Goal: Transaction & Acquisition: Purchase product/service

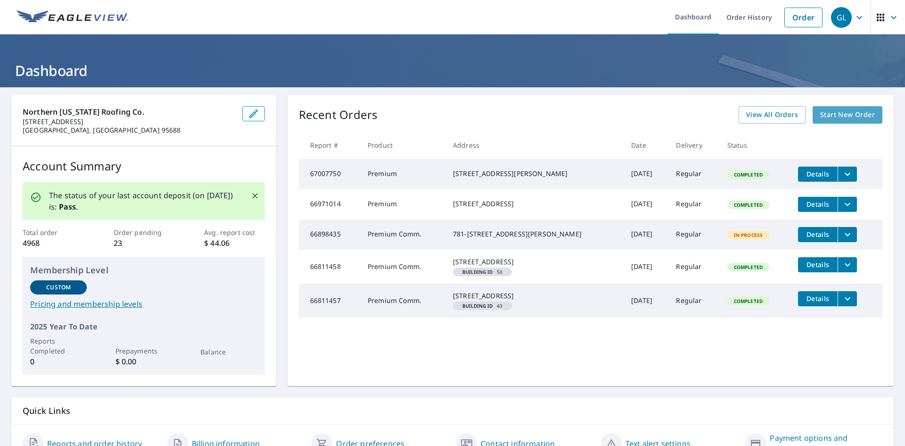
click at [834, 117] on span "Start New Order" at bounding box center [847, 115] width 55 height 12
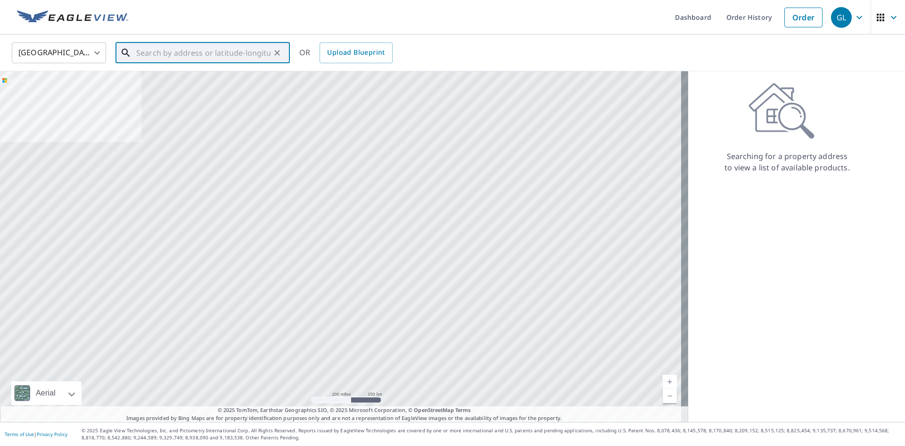
click at [240, 59] on input "text" at bounding box center [203, 53] width 134 height 26
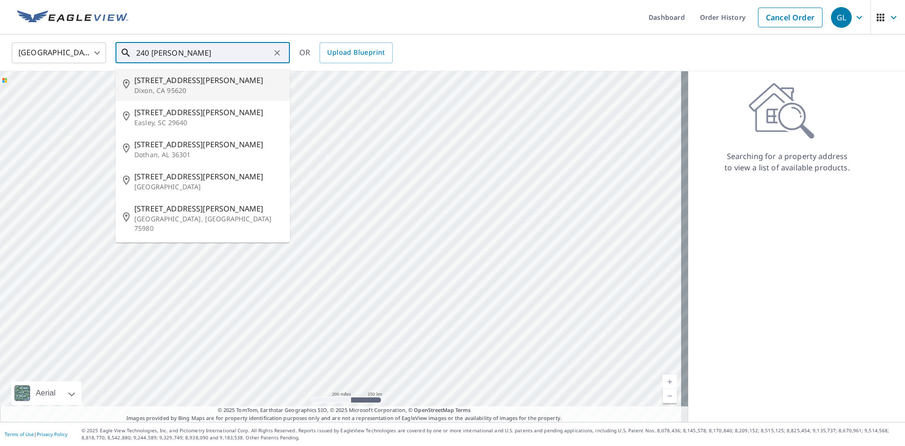
click at [160, 82] on span "[STREET_ADDRESS][PERSON_NAME]" at bounding box center [208, 79] width 148 height 11
type input "[STREET_ADDRESS][PERSON_NAME]"
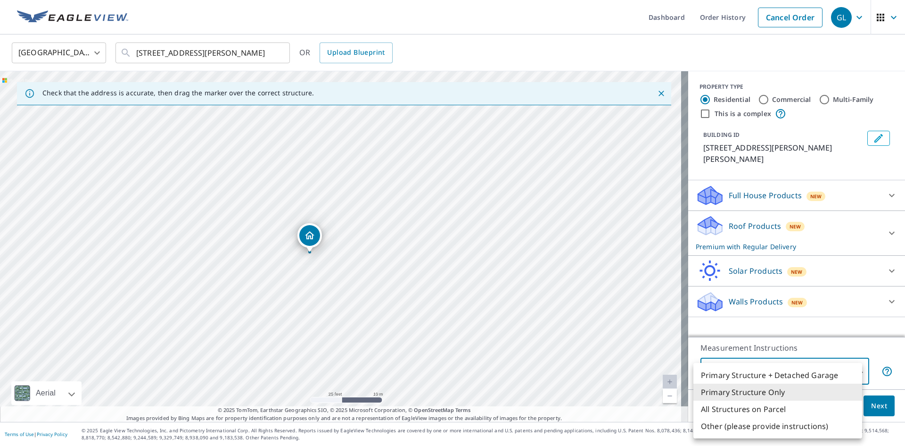
click at [834, 373] on body "GL GL Dashboard Order History Cancel Order GL [GEOGRAPHIC_DATA] [GEOGRAPHIC_DAT…" at bounding box center [452, 223] width 905 height 446
click at [895, 400] on div at bounding box center [452, 223] width 905 height 446
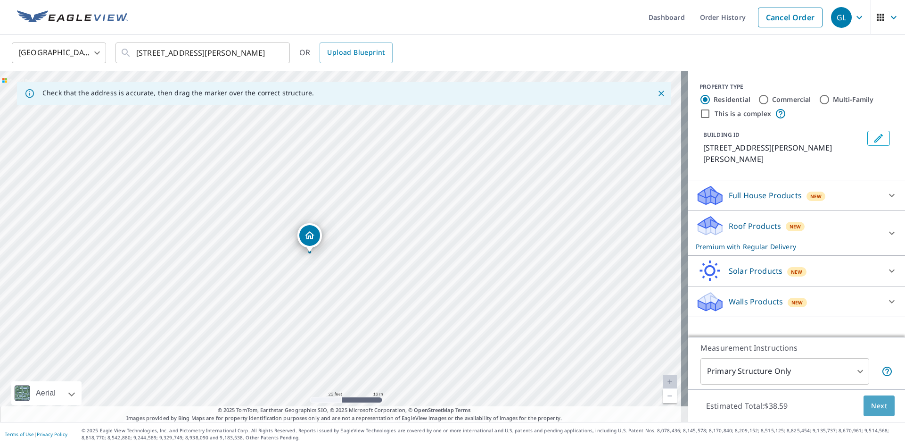
click at [880, 406] on span "Next" at bounding box center [879, 406] width 16 height 12
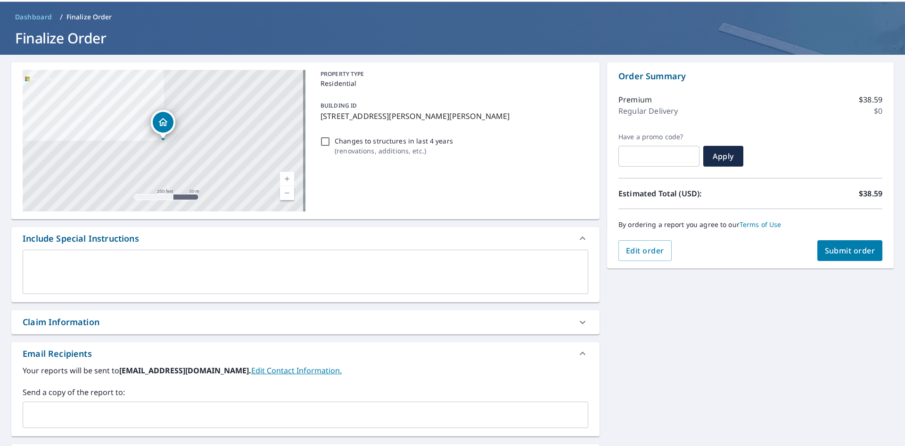
scroll to position [94, 0]
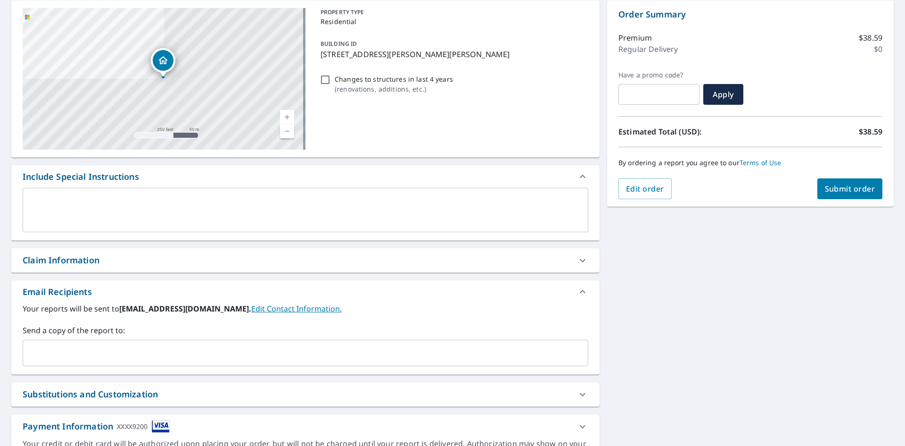
click at [97, 356] on input "text" at bounding box center [298, 353] width 543 height 18
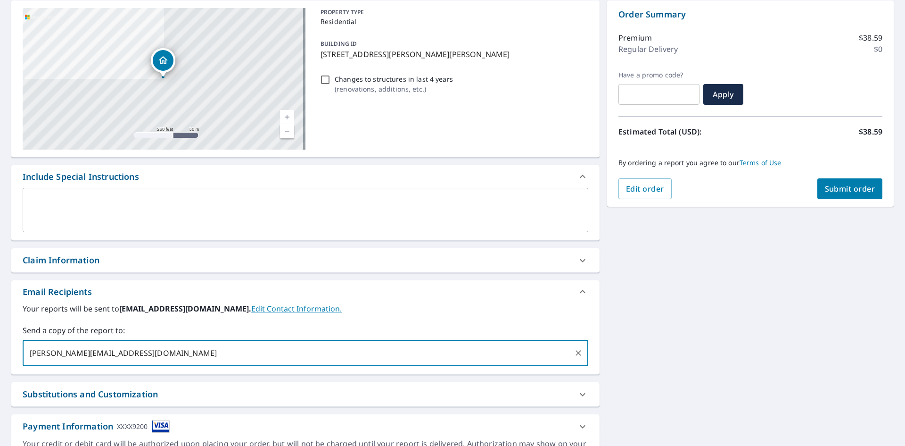
type input "[PERSON_NAME][EMAIL_ADDRESS][DOMAIN_NAME]"
click at [669, 397] on div "[STREET_ADDRESS][PERSON_NAME] A standard road map Aerial A detailed look from a…" at bounding box center [452, 234] width 905 height 482
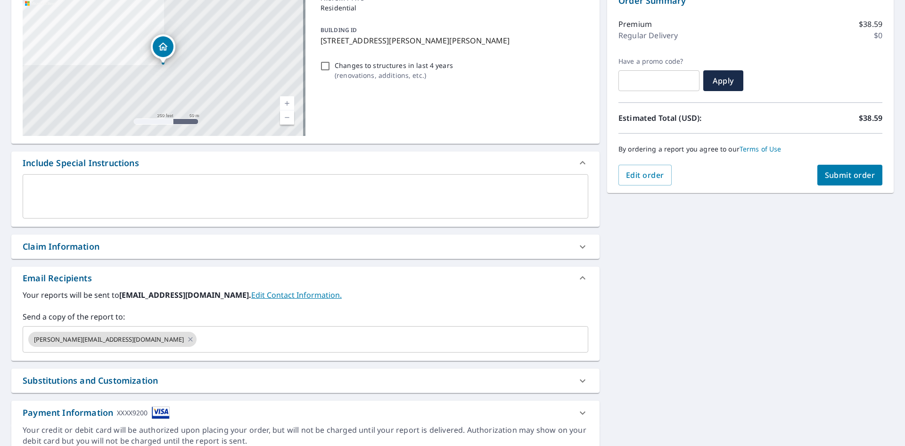
scroll to position [0, 0]
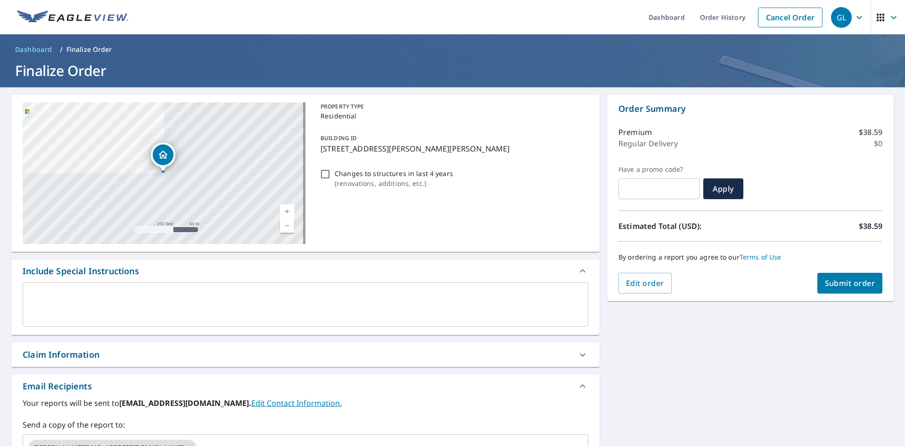
click at [837, 288] on span "Submit order" at bounding box center [850, 283] width 50 height 10
